Goal: Navigation & Orientation: Find specific page/section

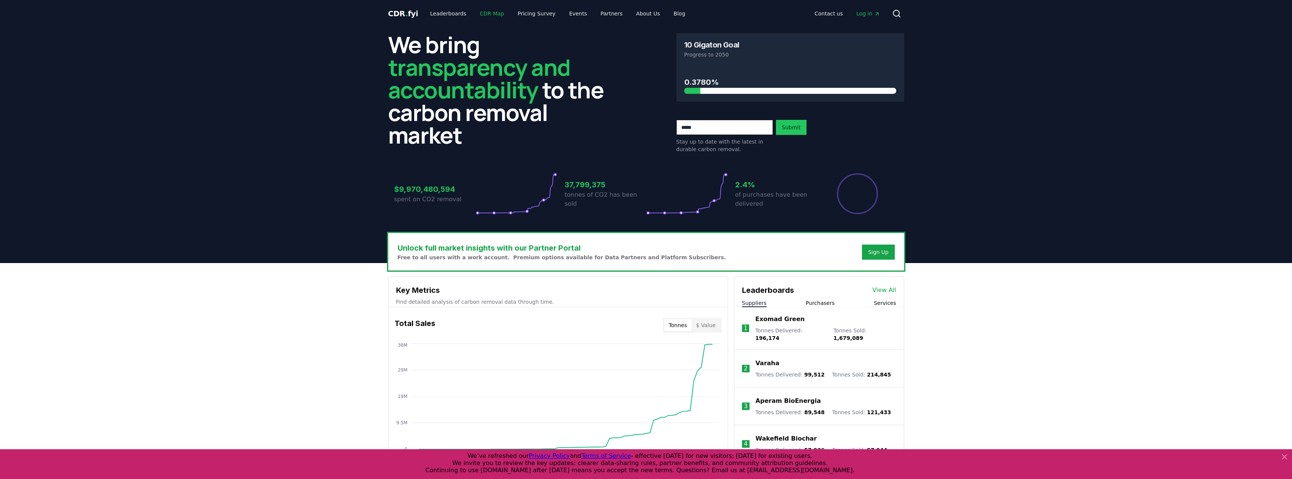
click at [485, 15] on link "CDR Map" at bounding box center [492, 14] width 36 height 14
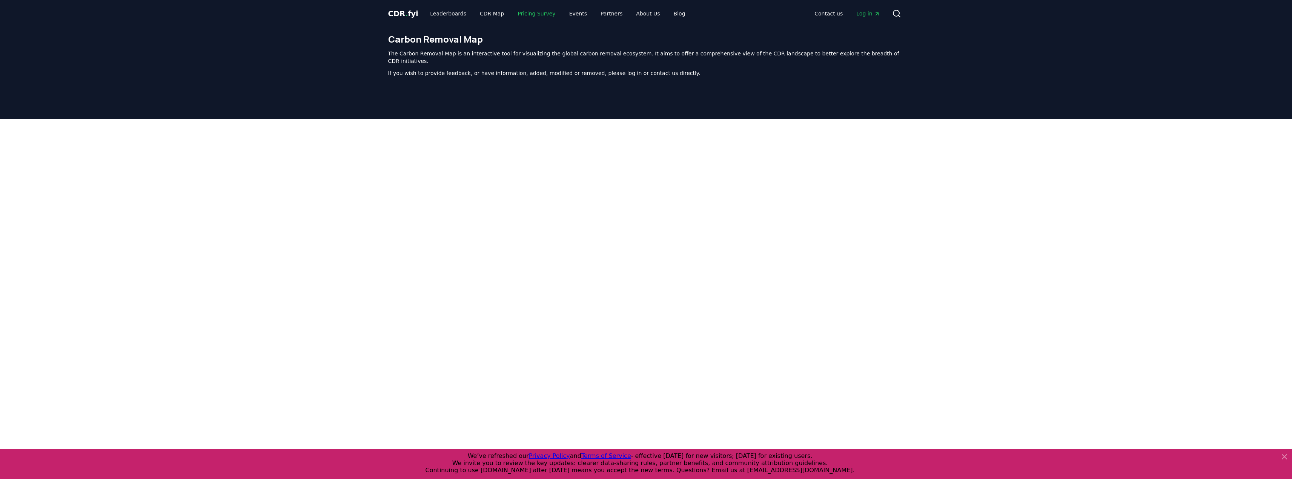
click at [520, 15] on link "Pricing Survey" at bounding box center [536, 14] width 50 height 14
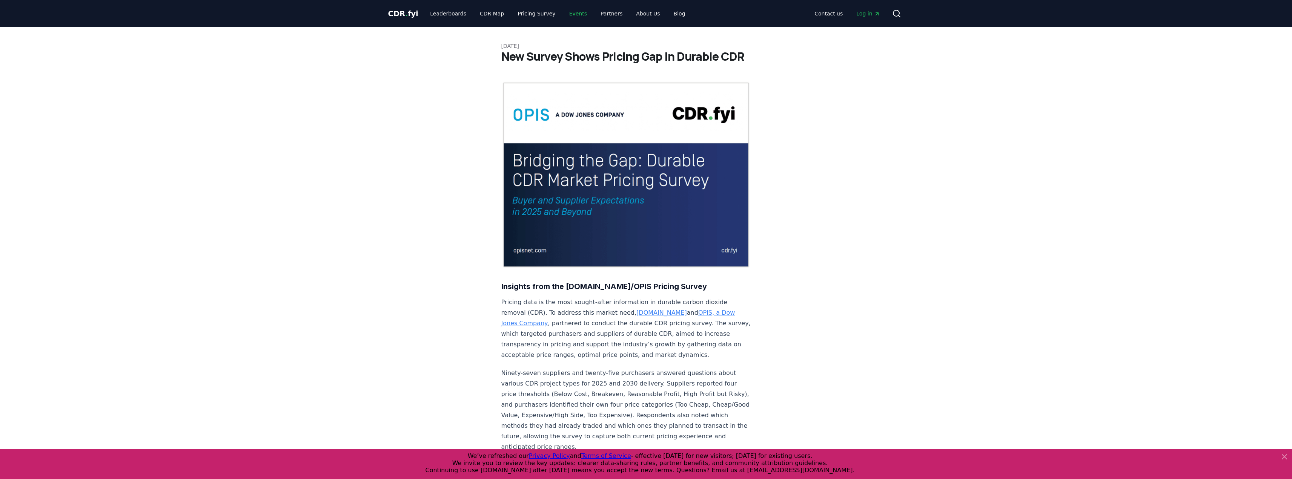
click at [563, 14] on link "Events" at bounding box center [578, 14] width 30 height 14
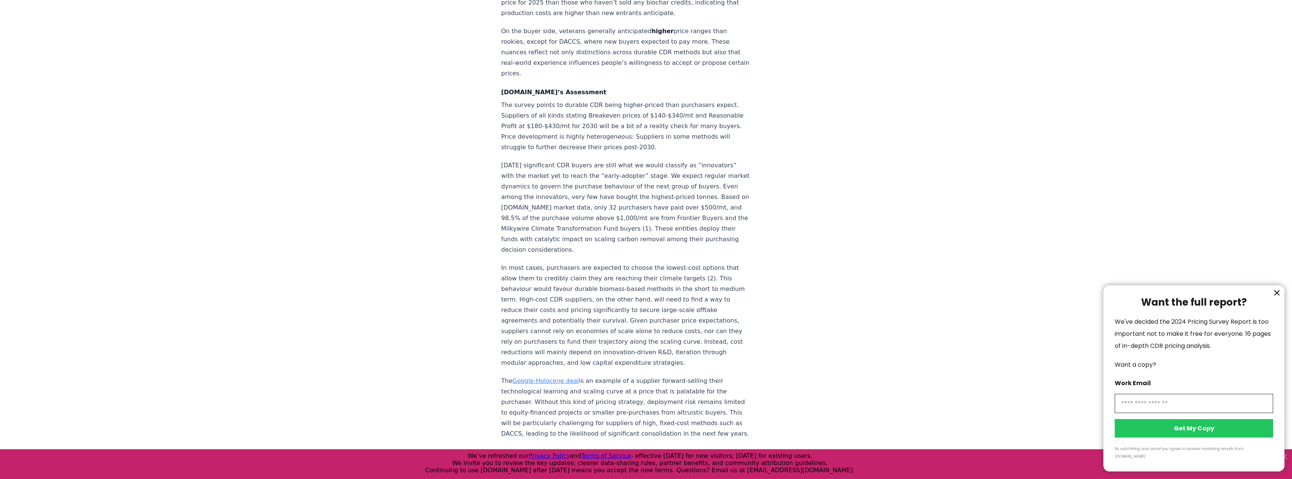
scroll to position [1109, 0]
